Goal: Task Accomplishment & Management: Manage account settings

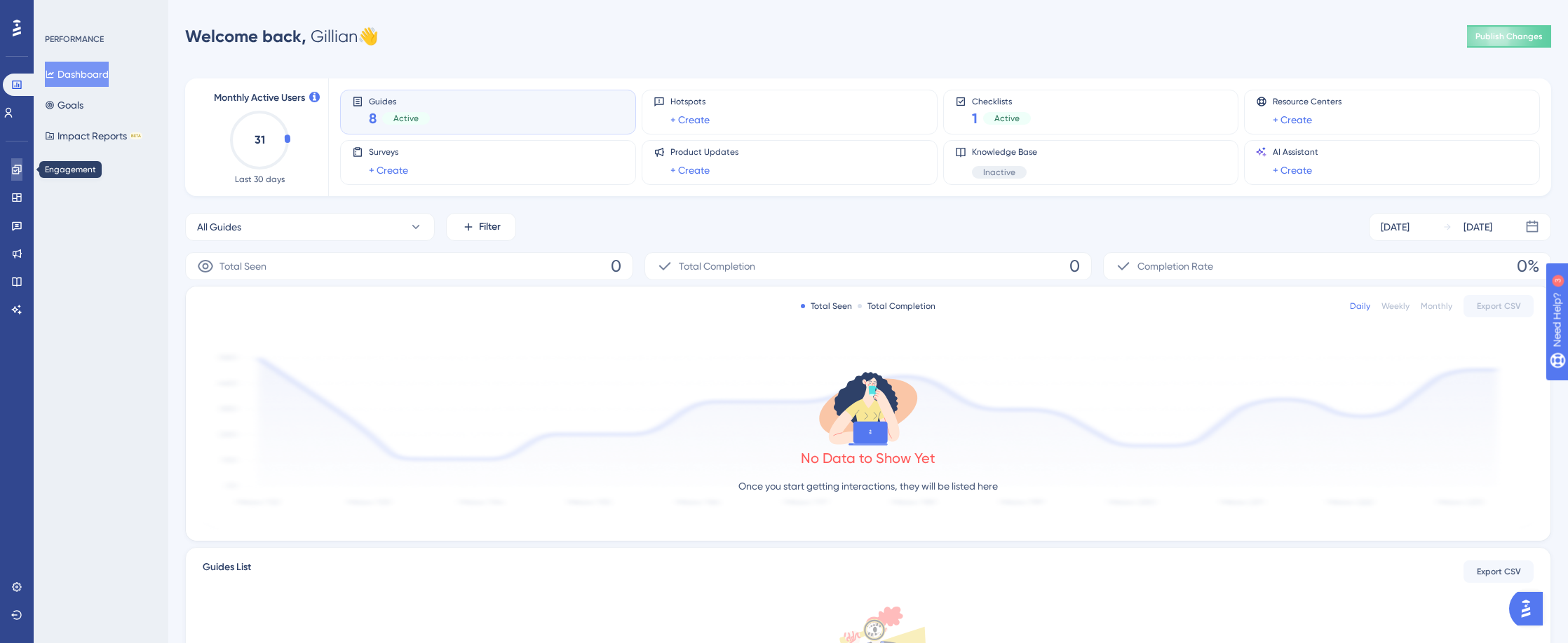
click at [20, 176] on link at bounding box center [17, 169] width 12 height 22
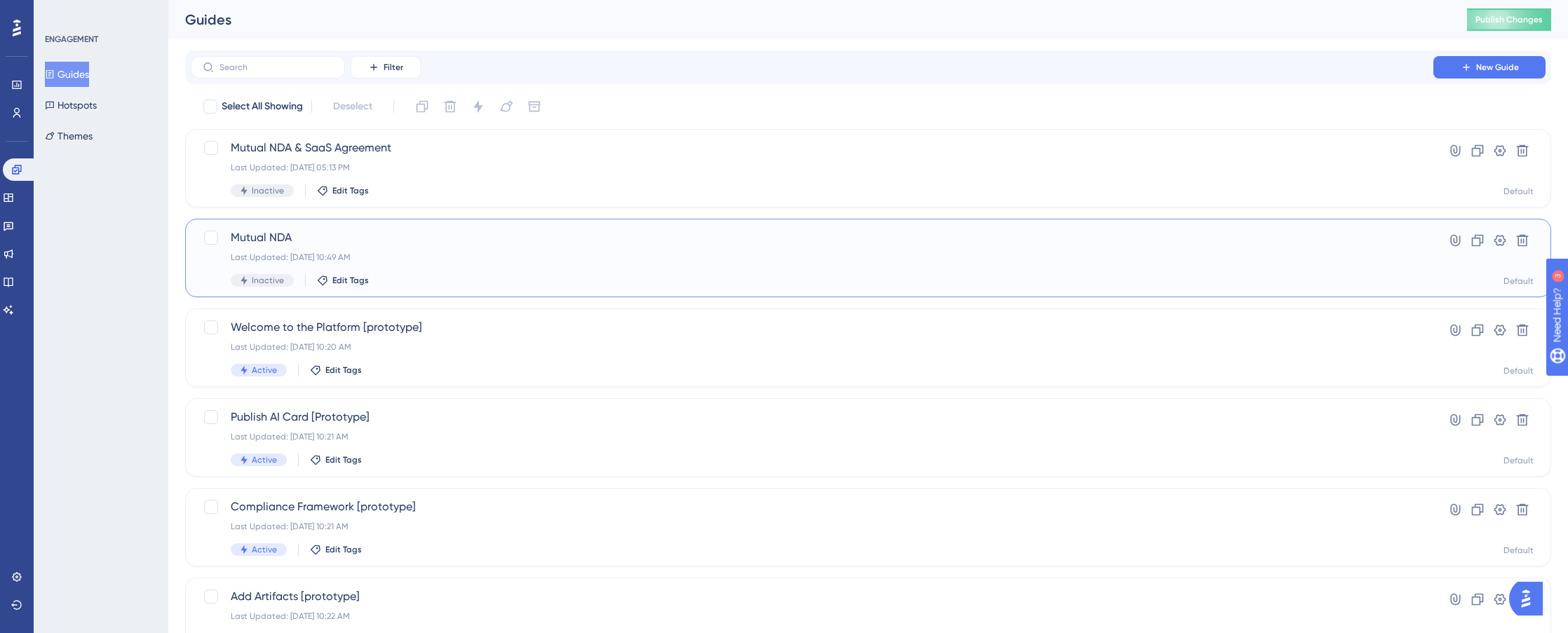
click at [437, 251] on div "Last Updated: Aug 04 2025, 10:49 AM" at bounding box center [811, 257] width 1162 height 12
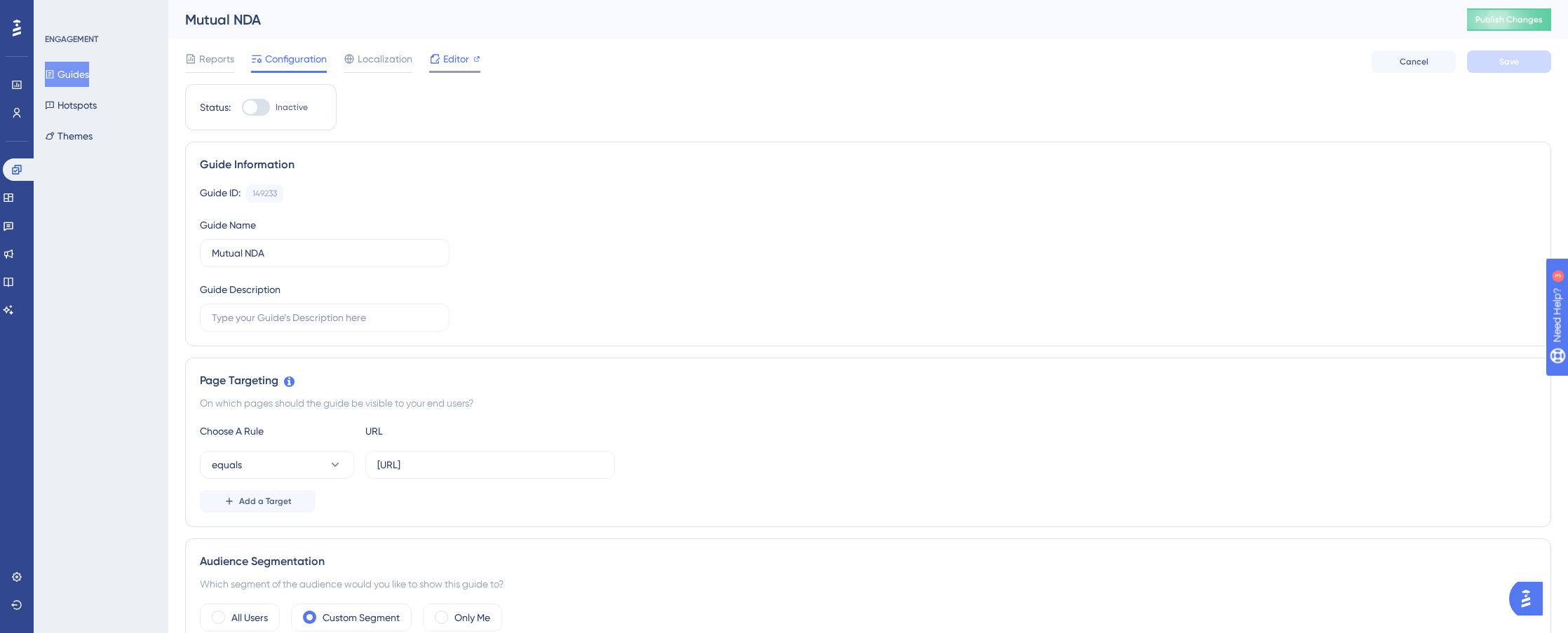
click at [447, 66] on span "Editor" at bounding box center [456, 58] width 26 height 17
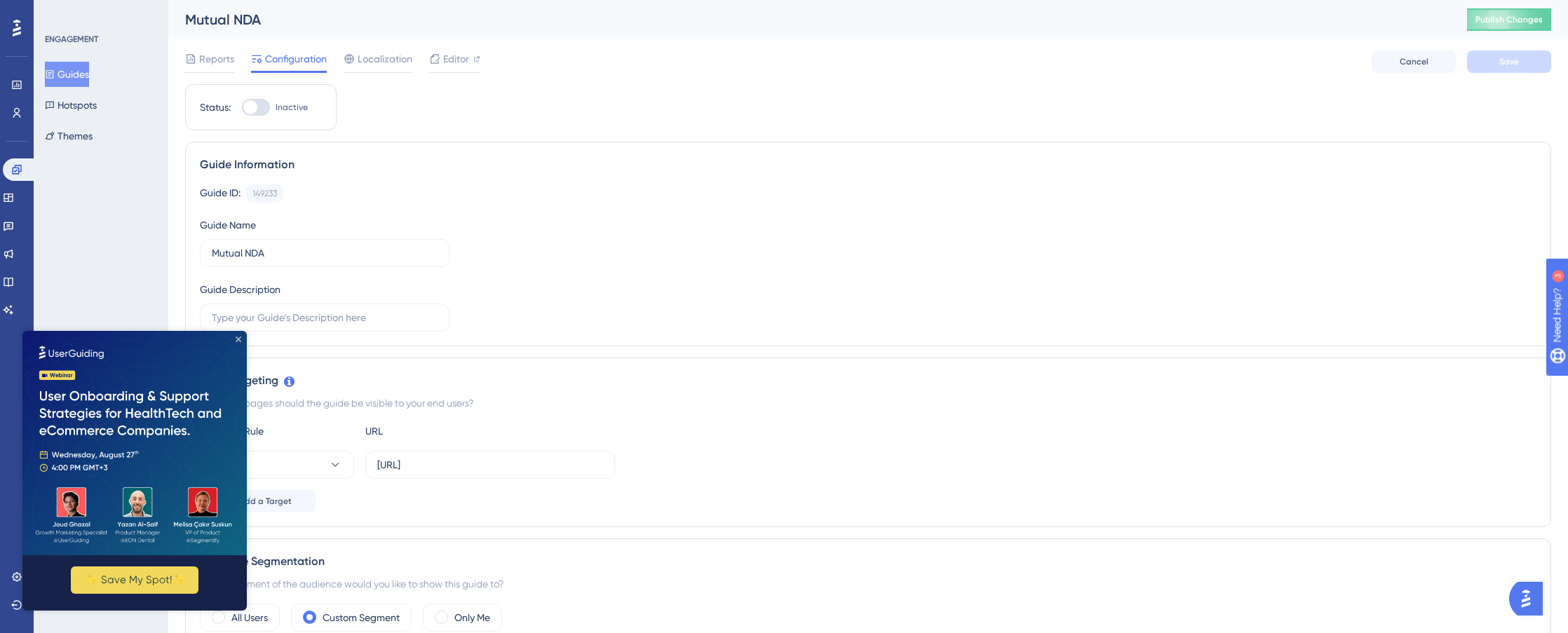
click at [237, 339] on icon "Close Preview" at bounding box center [238, 339] width 6 height 6
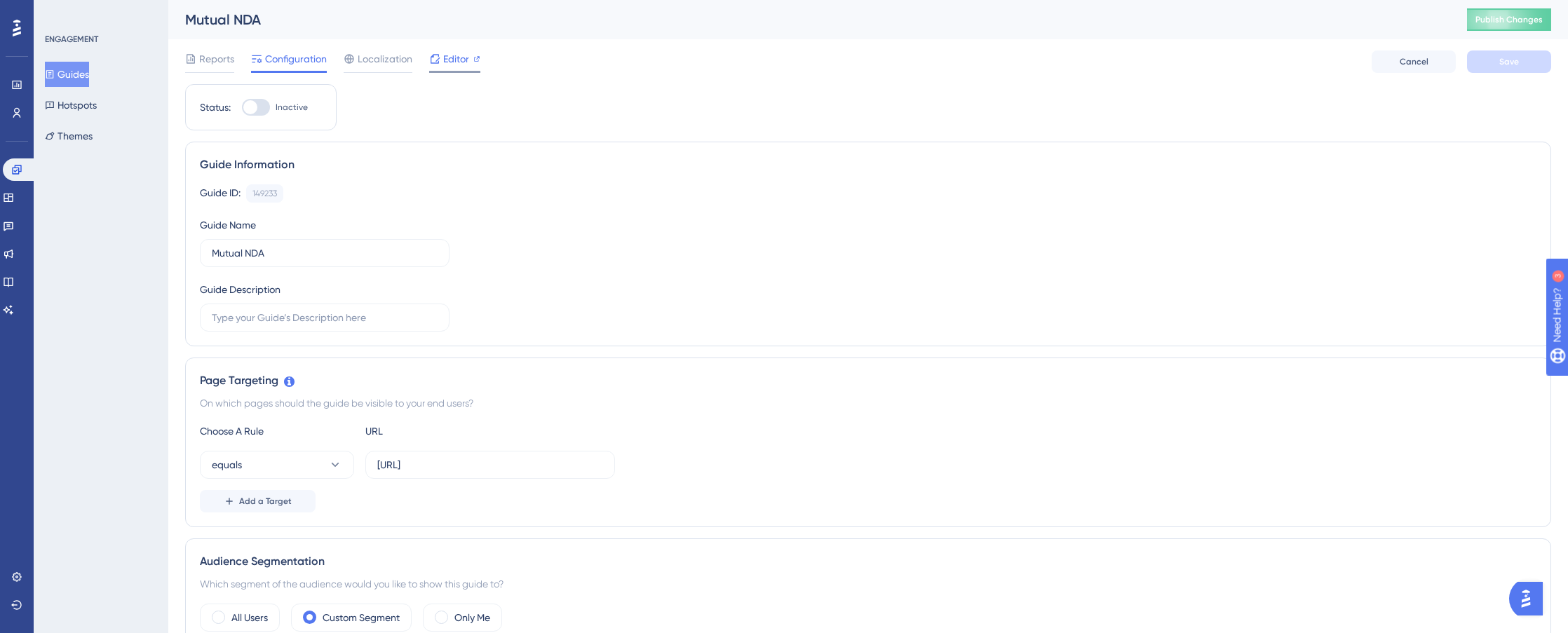
click at [450, 63] on span "Editor" at bounding box center [456, 58] width 26 height 17
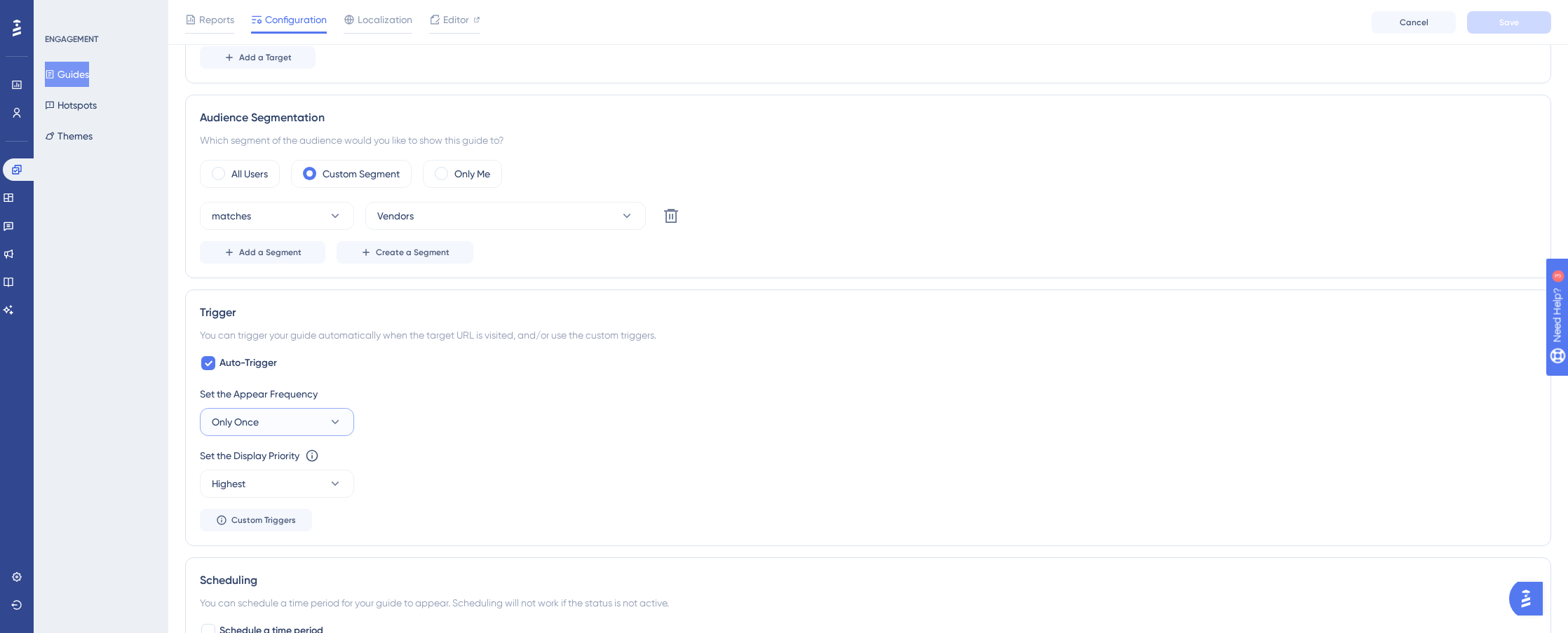
click at [334, 425] on icon at bounding box center [335, 421] width 14 height 14
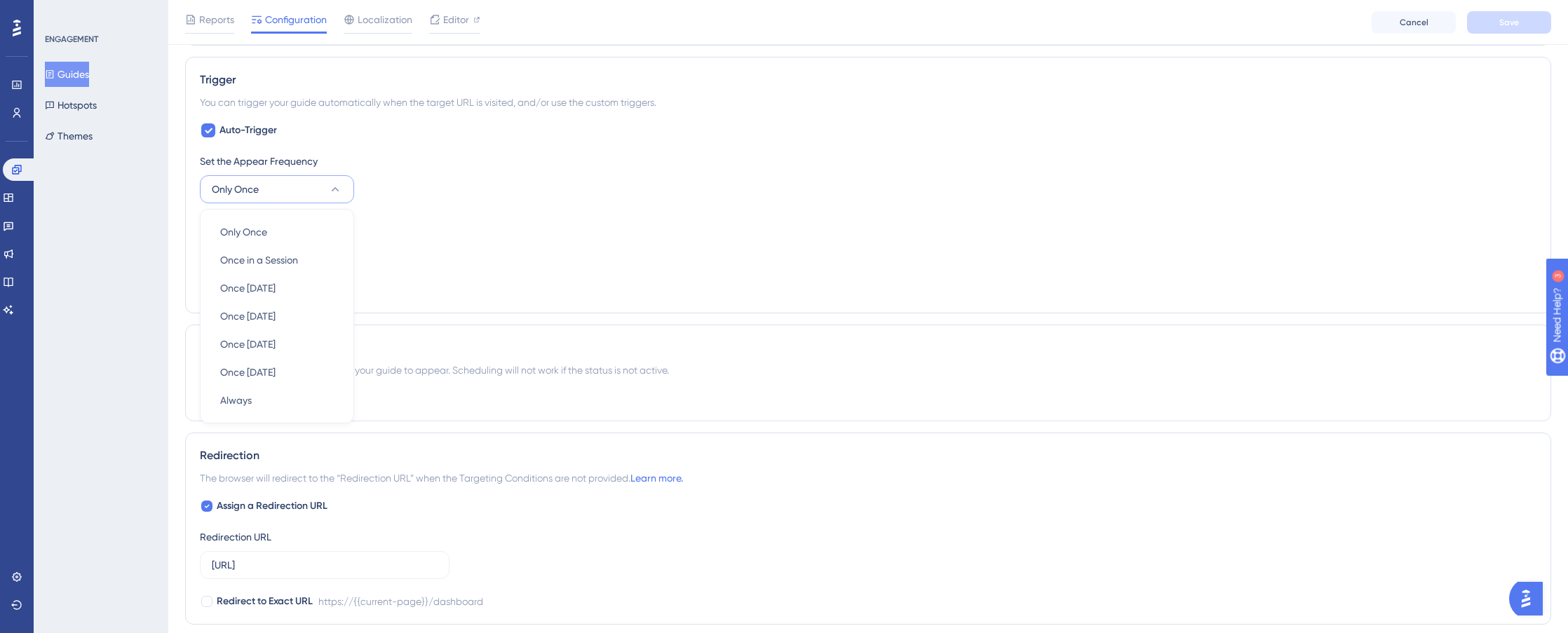
click at [319, 185] on button "Only Once" at bounding box center [277, 188] width 154 height 28
click at [320, 185] on button "Only Once" at bounding box center [277, 188] width 154 height 28
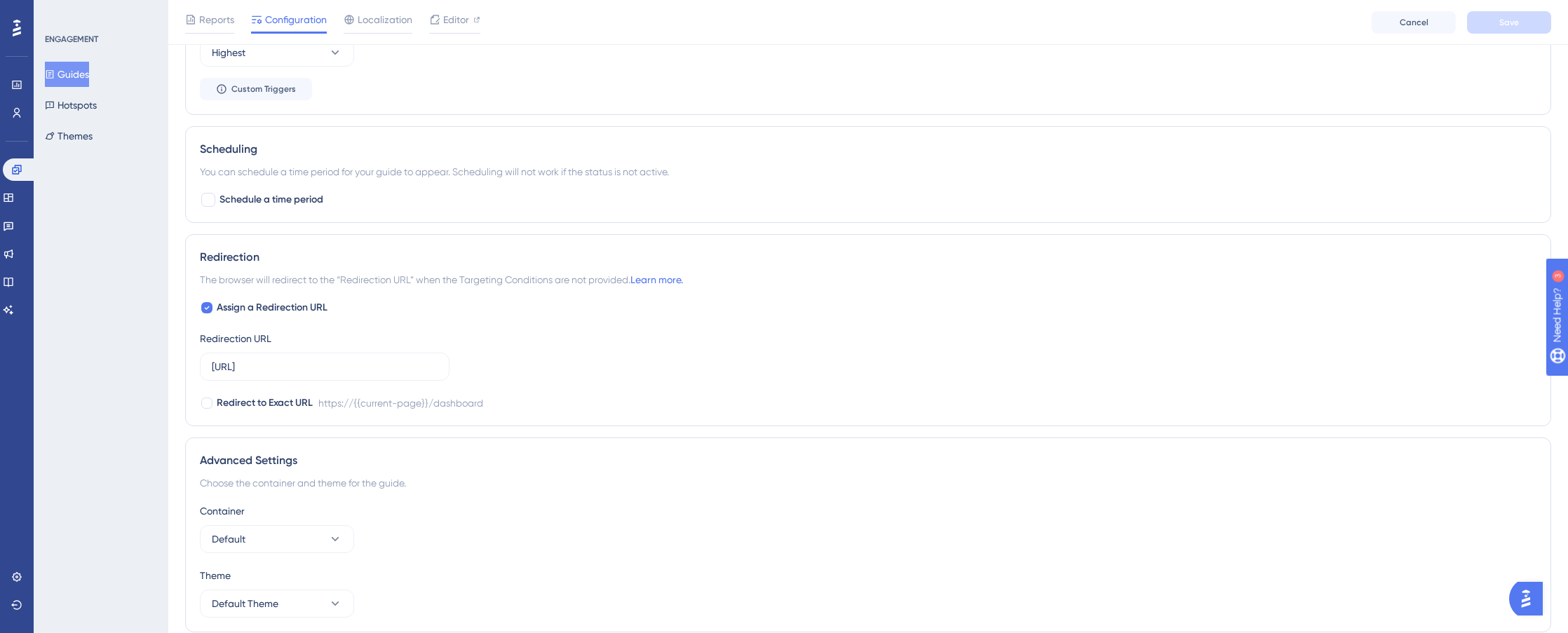
scroll to position [935, 0]
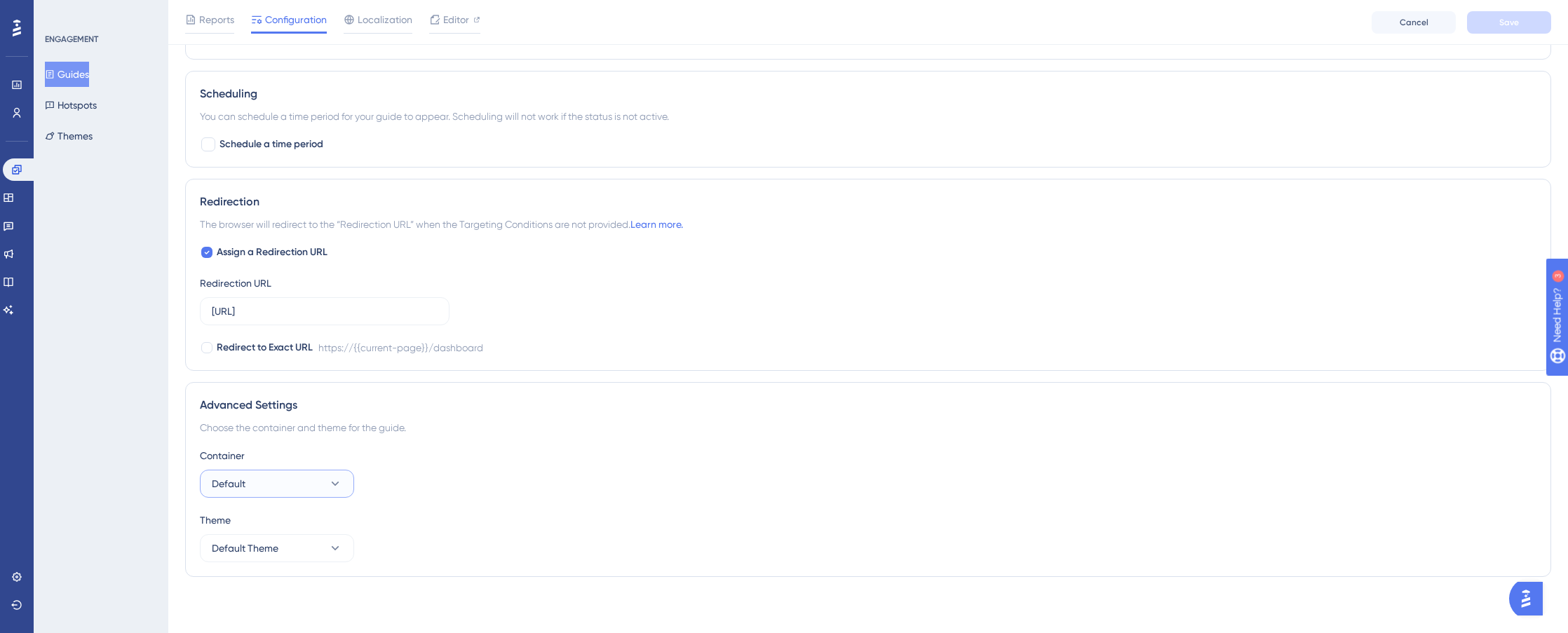
click at [336, 477] on icon at bounding box center [335, 483] width 14 height 14
click at [442, 476] on div "Container Default Default Default" at bounding box center [868, 472] width 1336 height 50
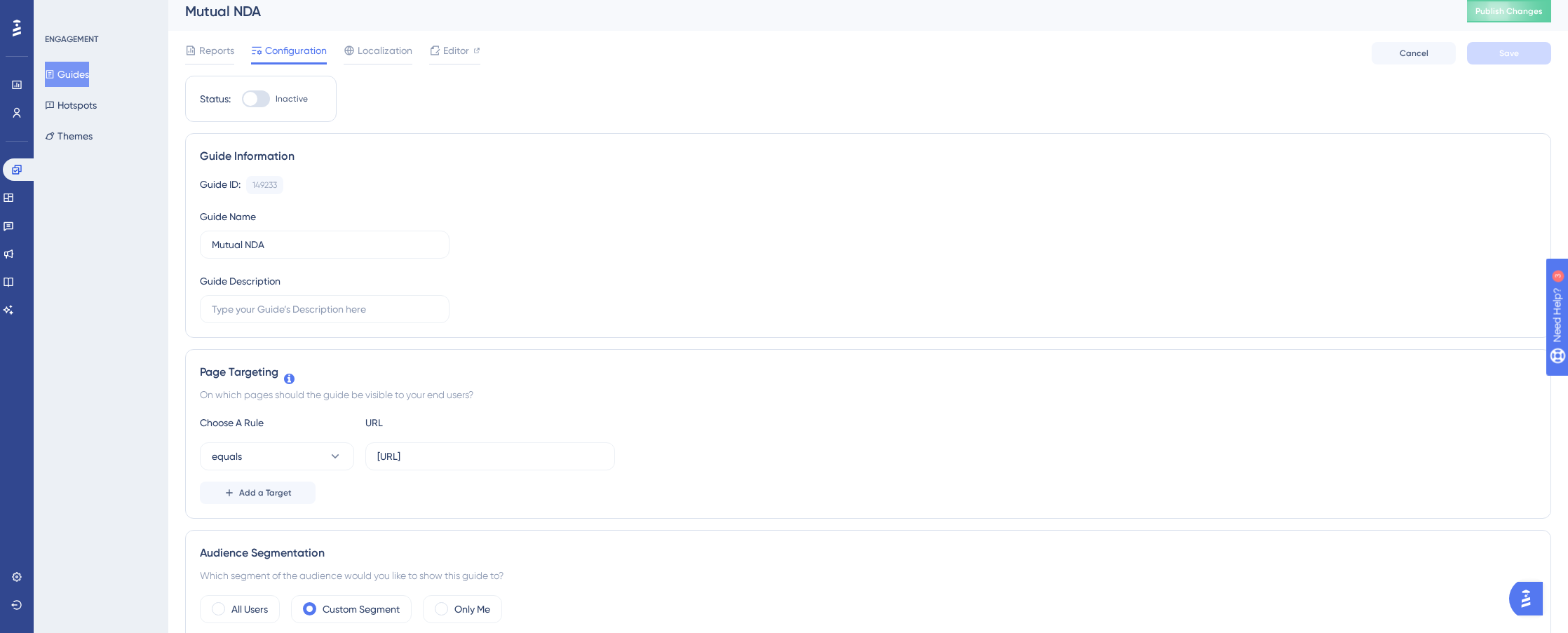
scroll to position [0, 0]
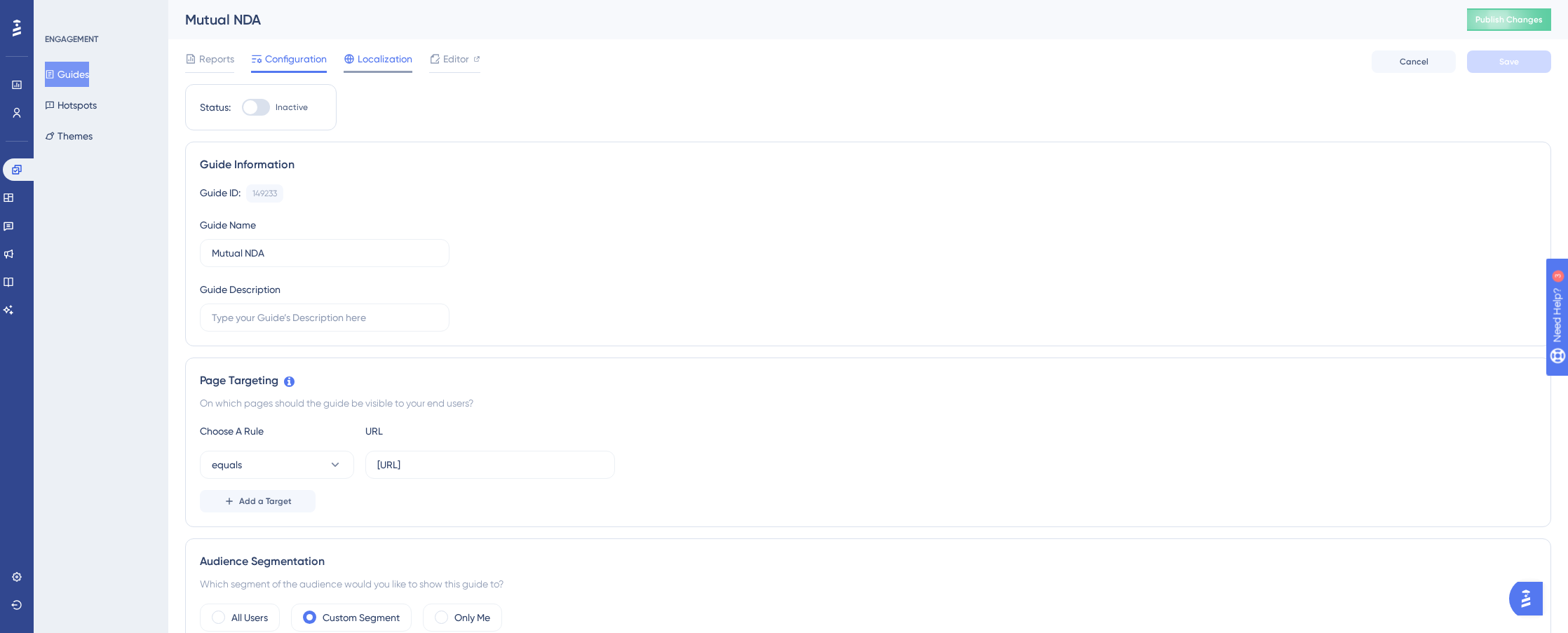
click at [383, 64] on span "Localization" at bounding box center [385, 58] width 54 height 17
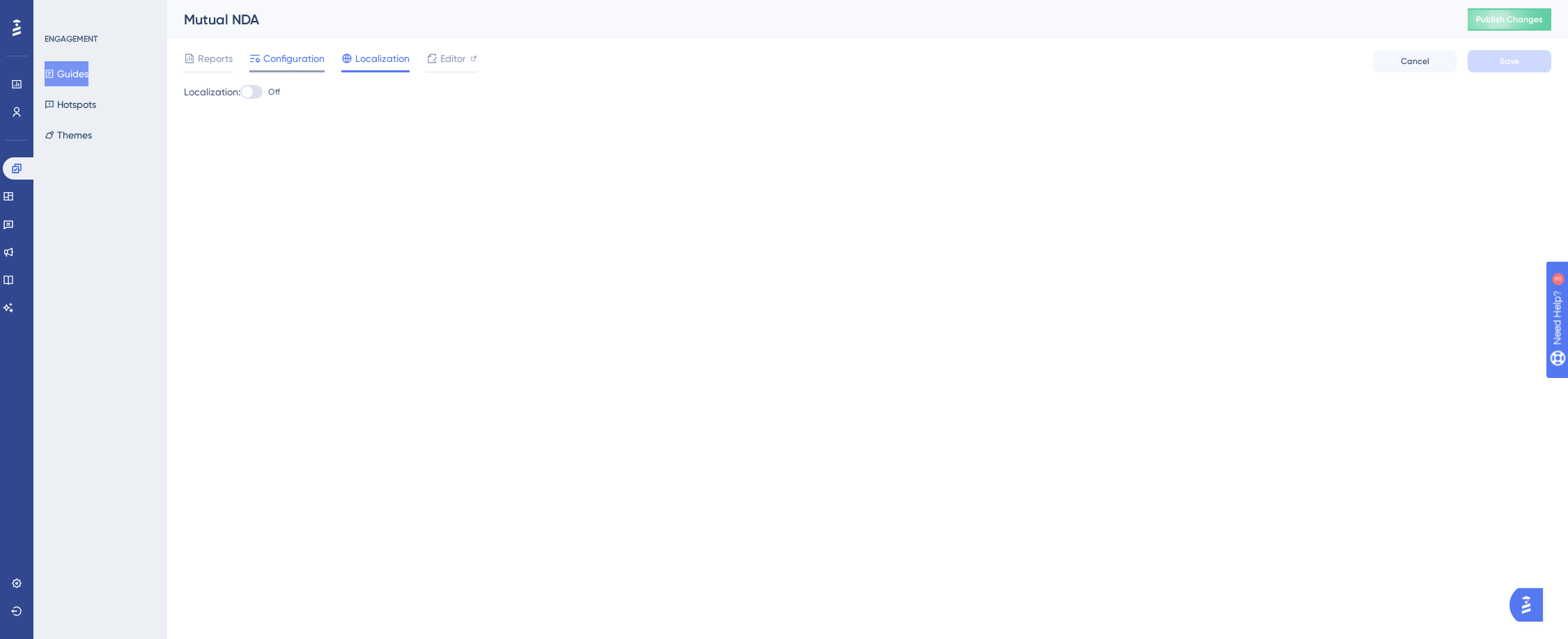
click at [285, 69] on div "Configuration" at bounding box center [287, 61] width 75 height 22
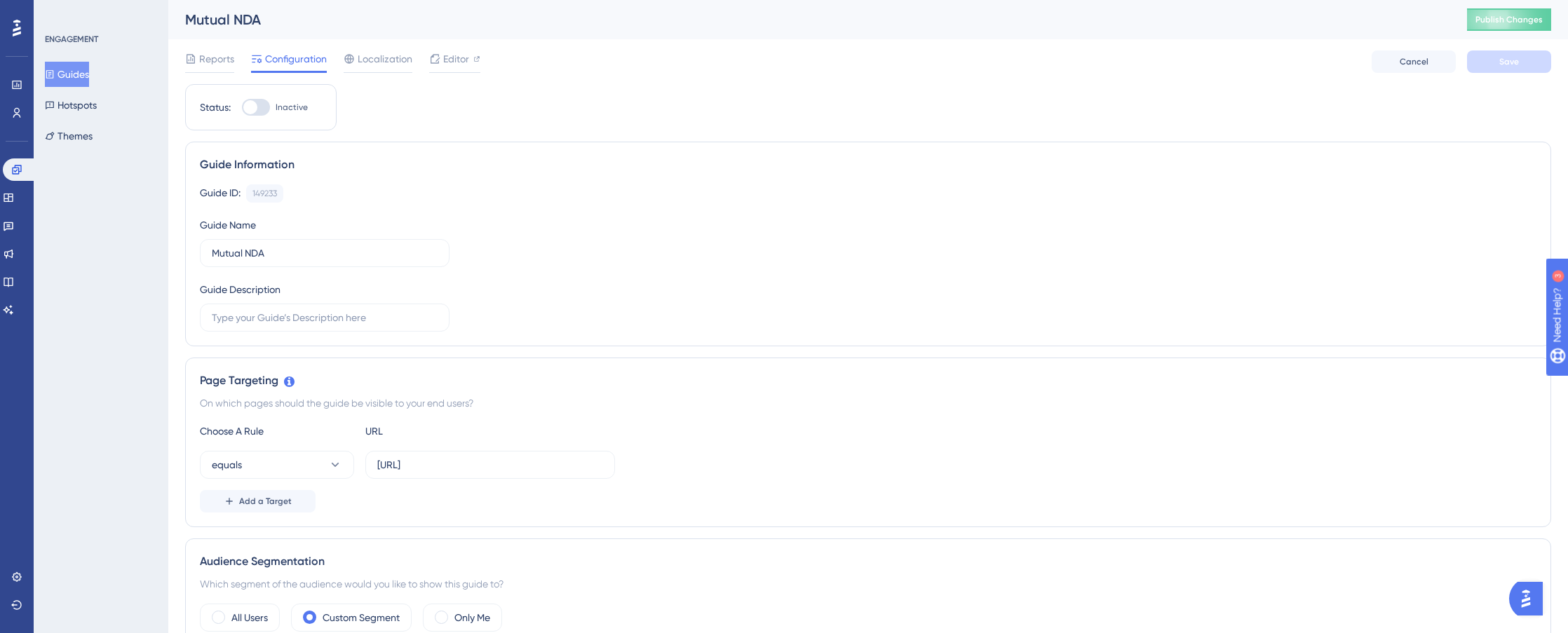
click at [73, 80] on button "Guides" at bounding box center [66, 75] width 44 height 25
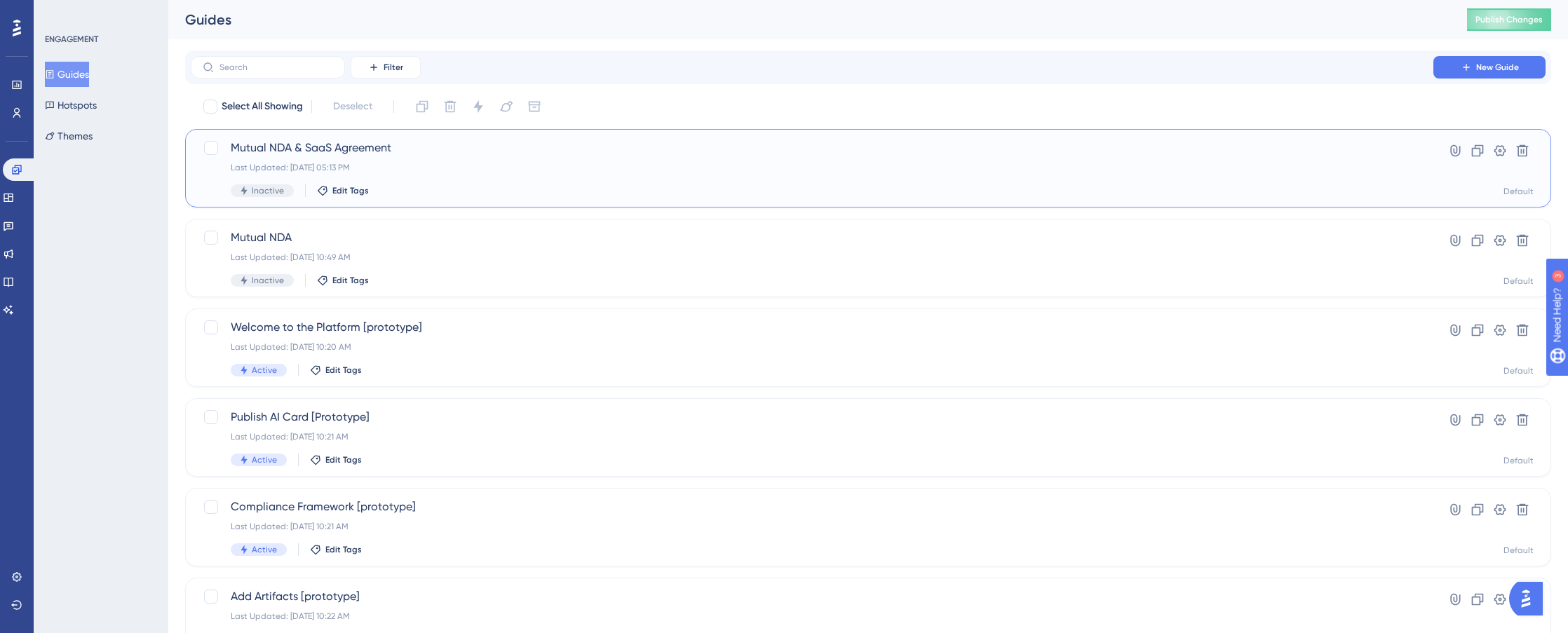
click at [472, 169] on div "Last Updated: Aug 04 2025, 05:13 PM" at bounding box center [811, 168] width 1162 height 12
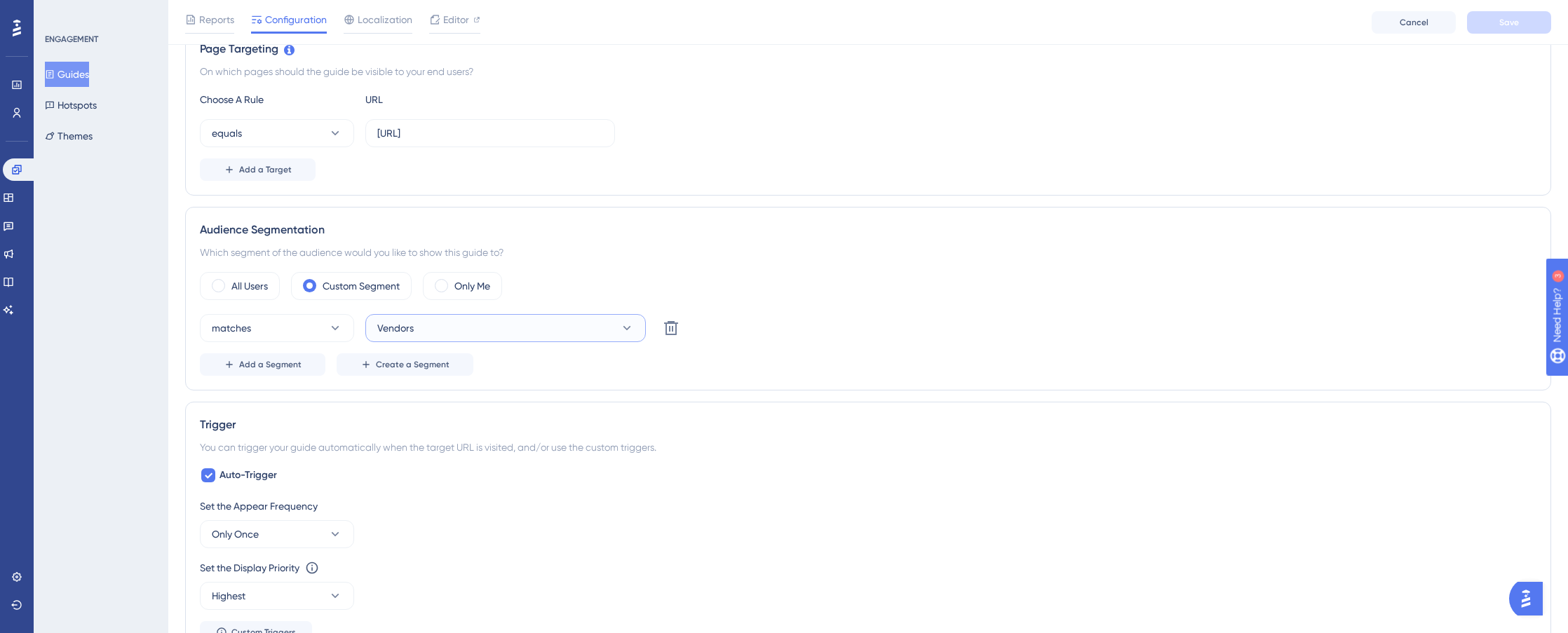
click at [443, 333] on button "Vendors" at bounding box center [505, 327] width 281 height 28
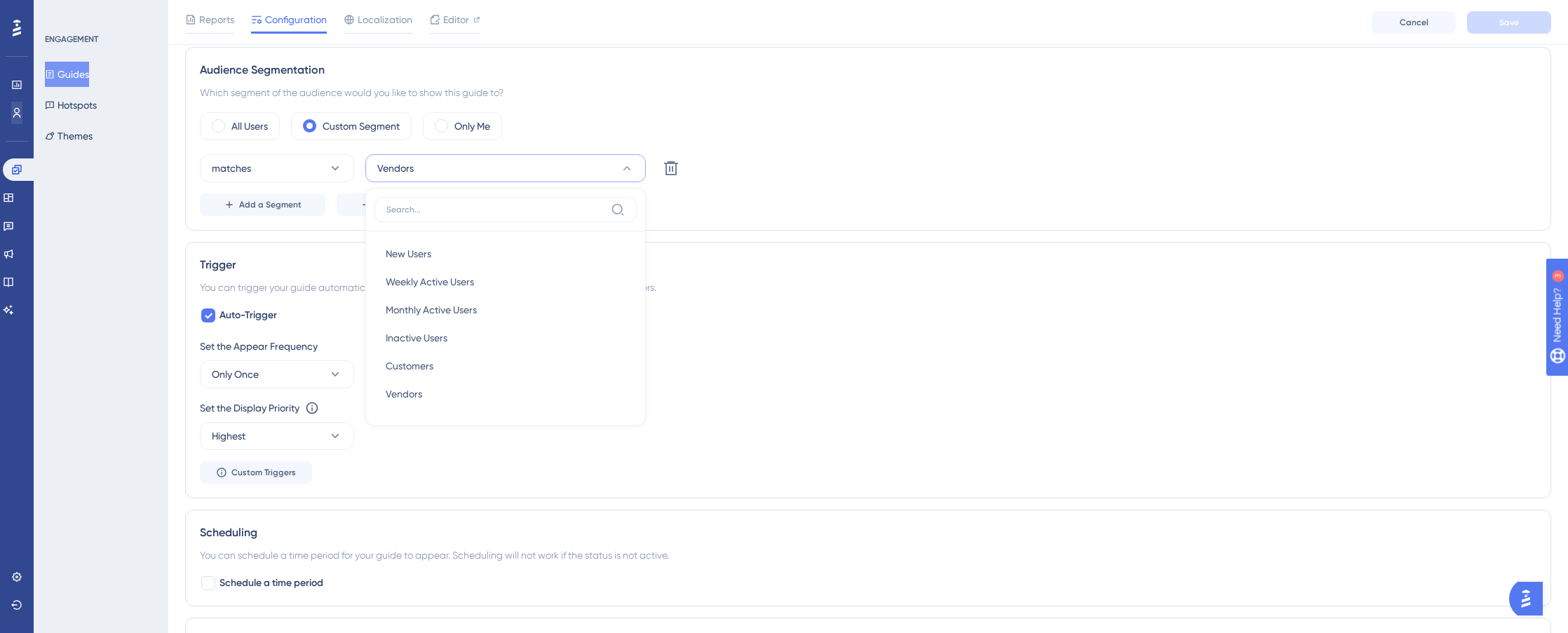
scroll to position [499, 0]
click at [798, 249] on div "Trigger You can trigger your guide automatically when the target URL is visited…" at bounding box center [869, 368] width 1366 height 256
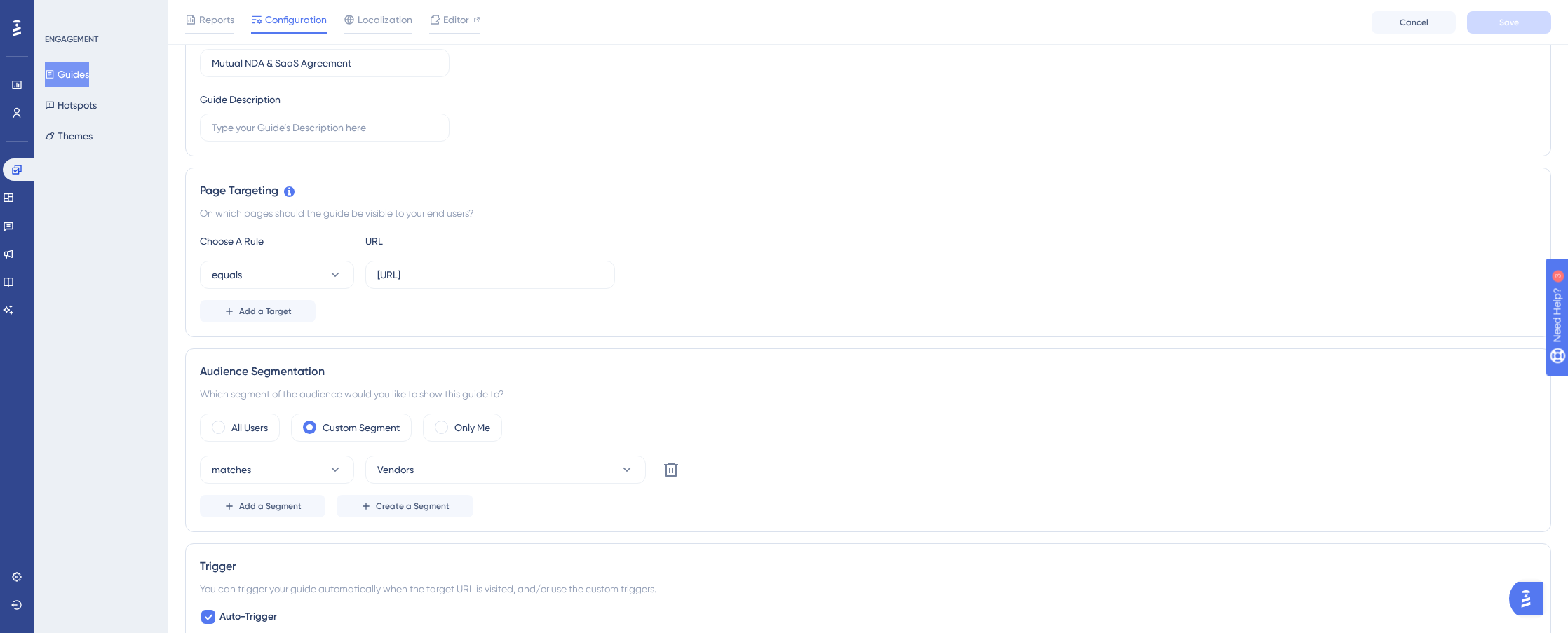
scroll to position [0, 0]
